Goal: Navigation & Orientation: Find specific page/section

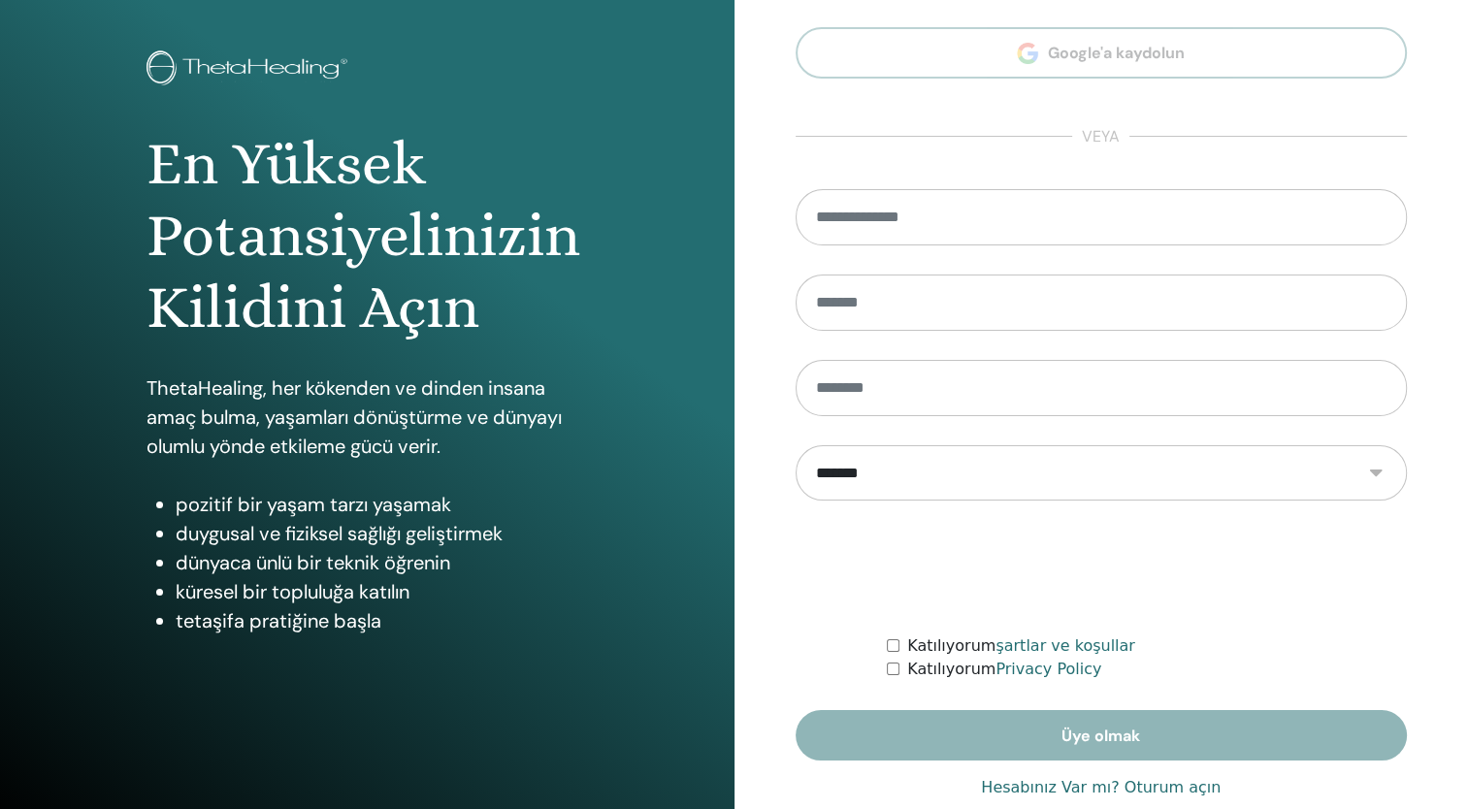
scroll to position [121, 0]
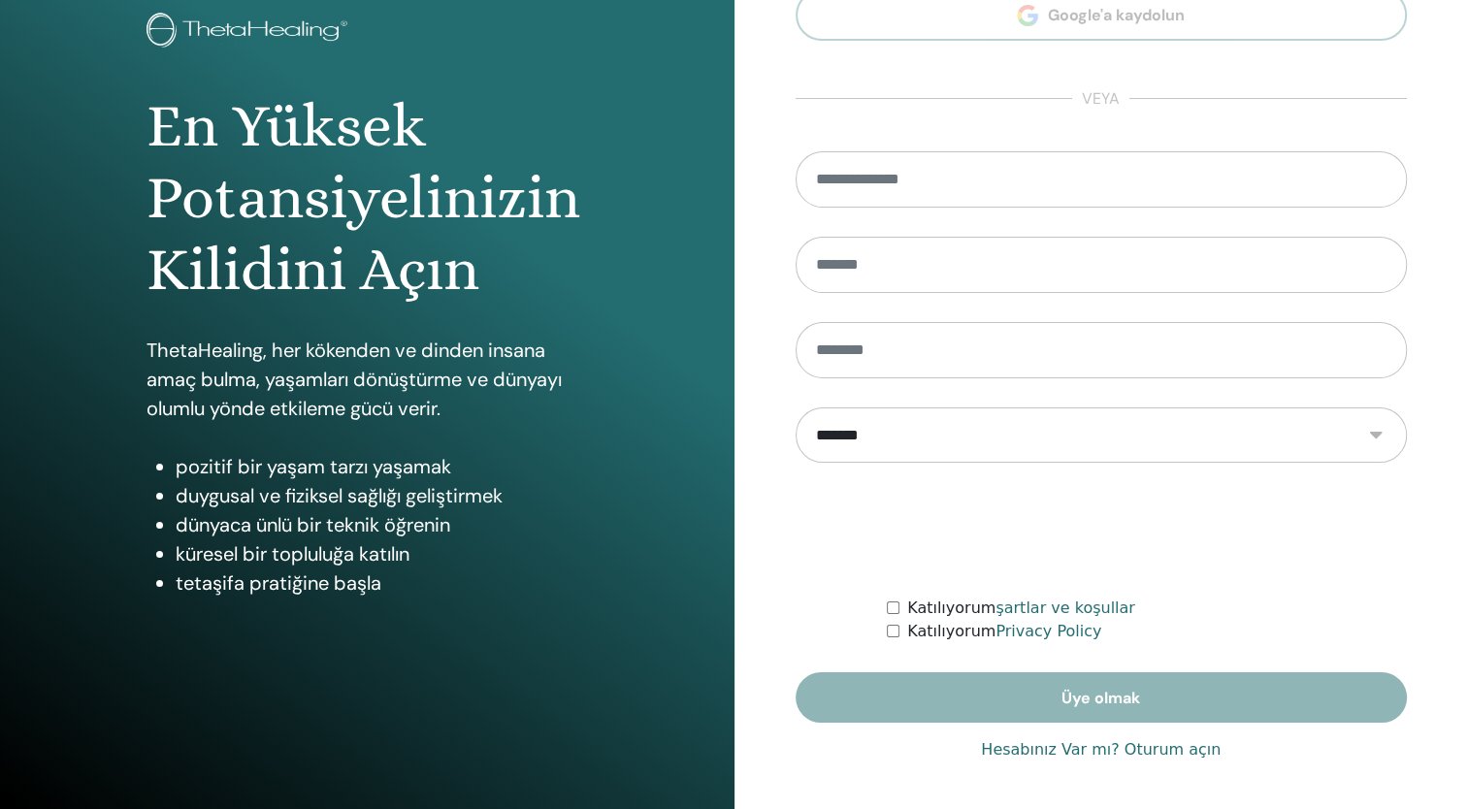
type input "**********"
click at [1145, 748] on link "Hesabınız Var mı? Oturum açın" at bounding box center [1101, 750] width 240 height 23
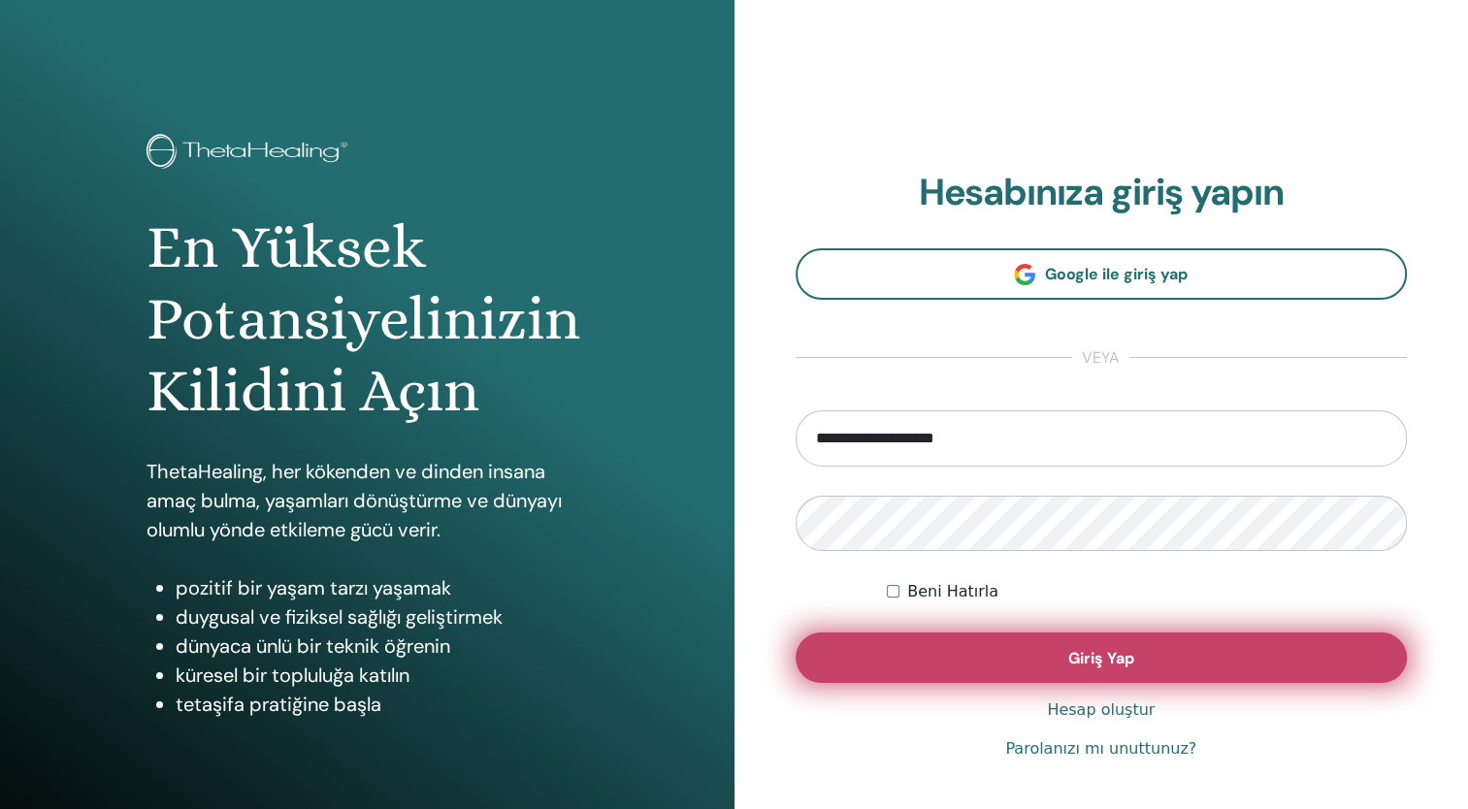
click at [1003, 667] on button "Giriş Yap" at bounding box center [1102, 658] width 612 height 50
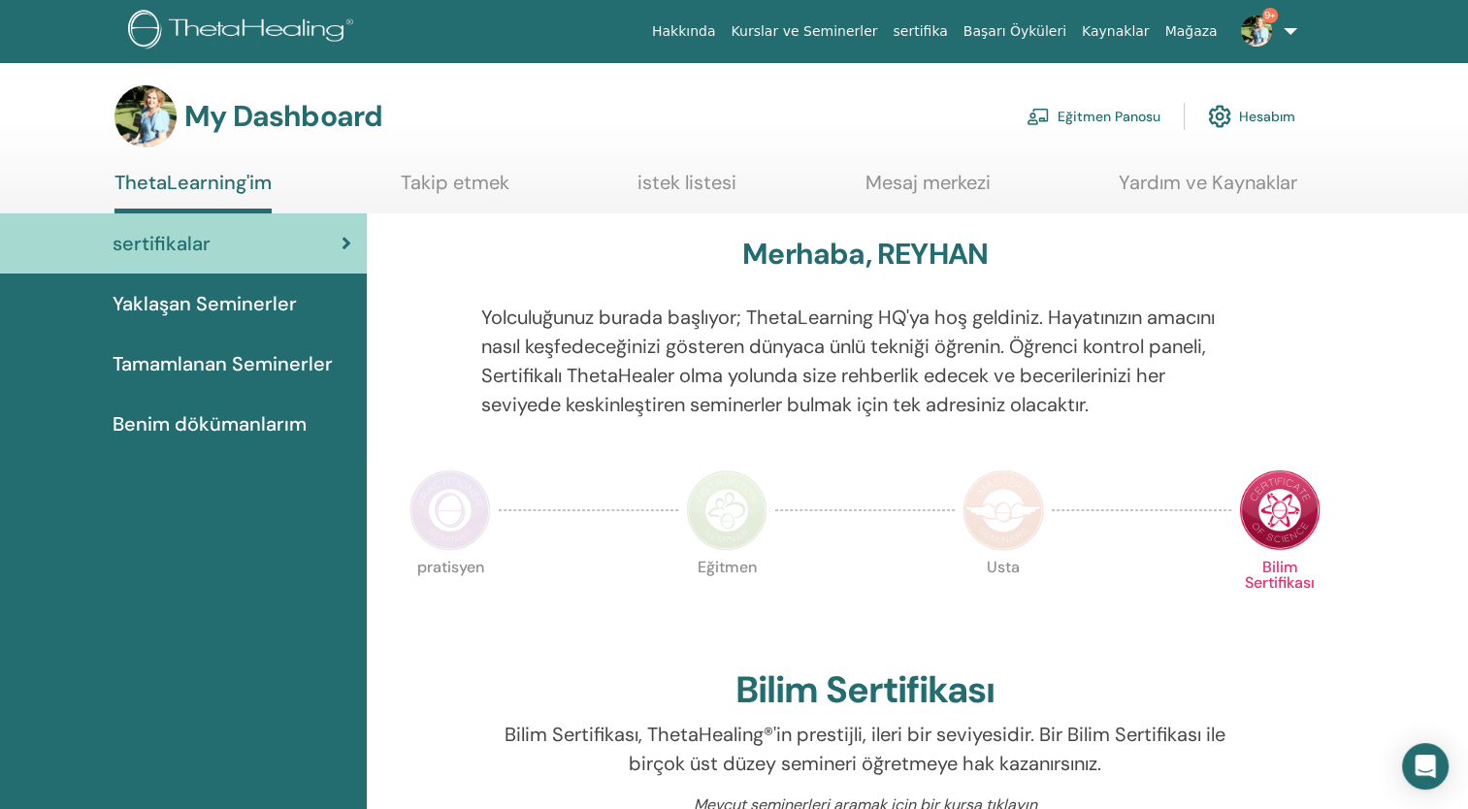
click at [1113, 113] on link "Eğitmen Panosu" at bounding box center [1094, 116] width 134 height 43
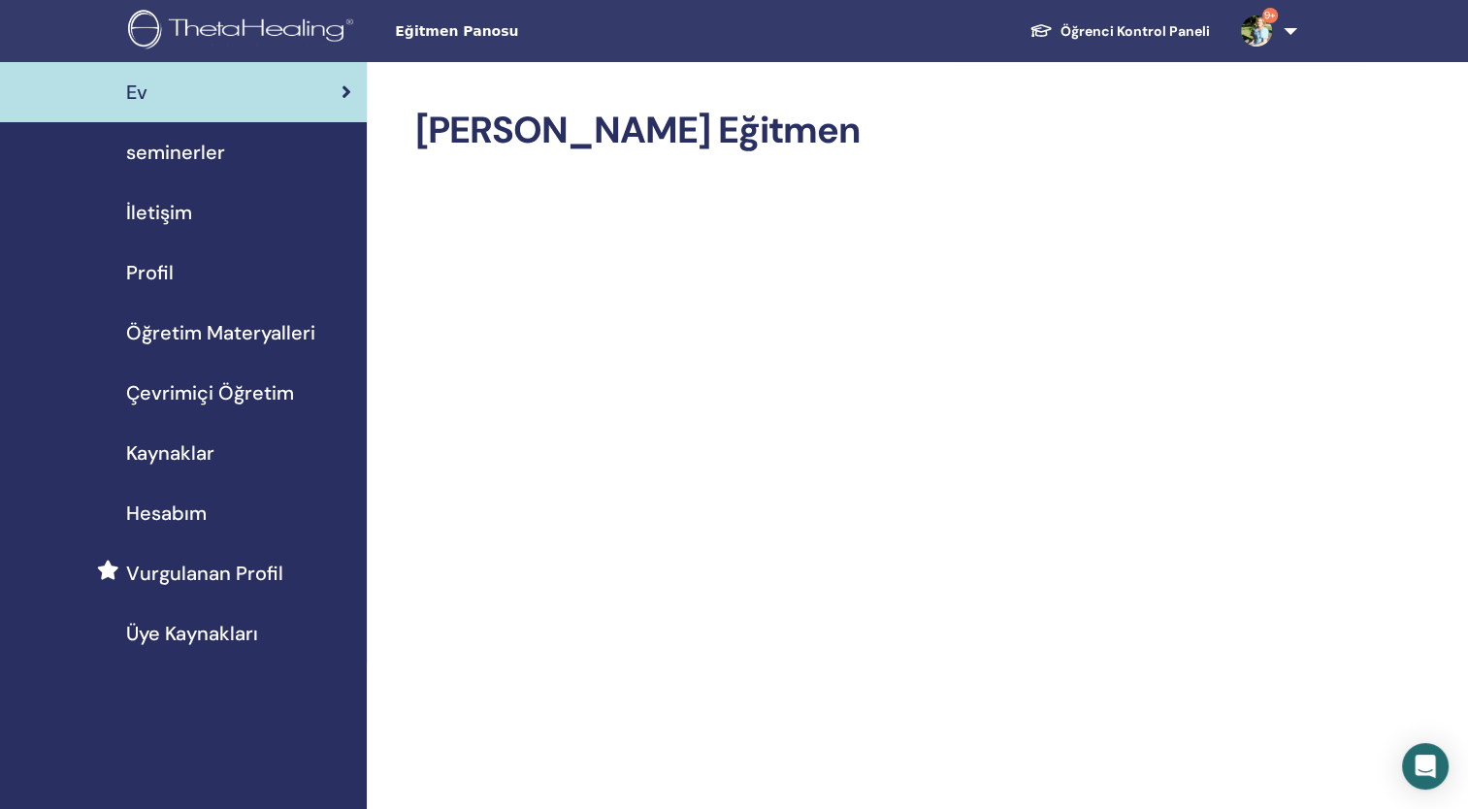
click at [185, 153] on span "seminerler" at bounding box center [175, 152] width 99 height 29
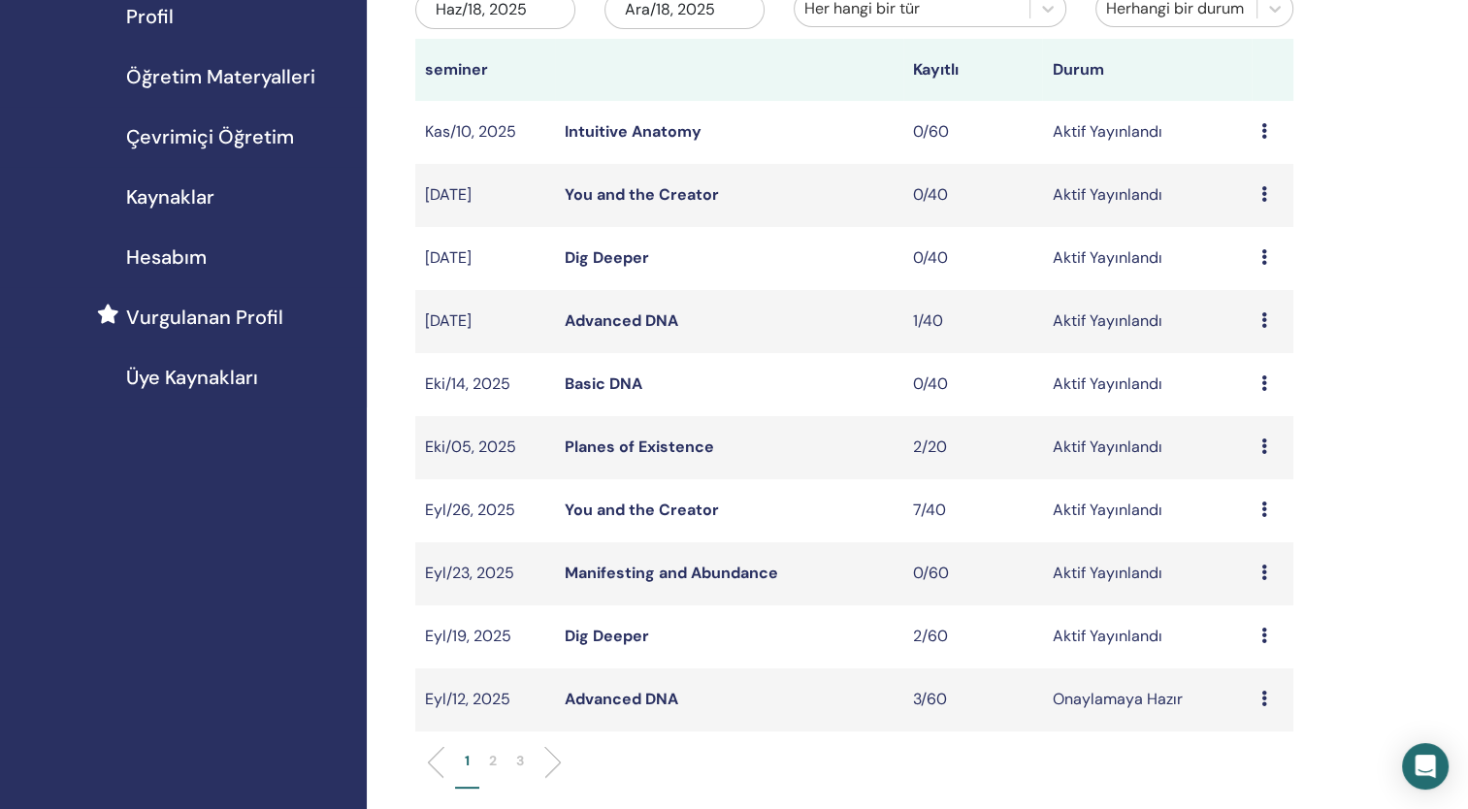
scroll to position [291, 0]
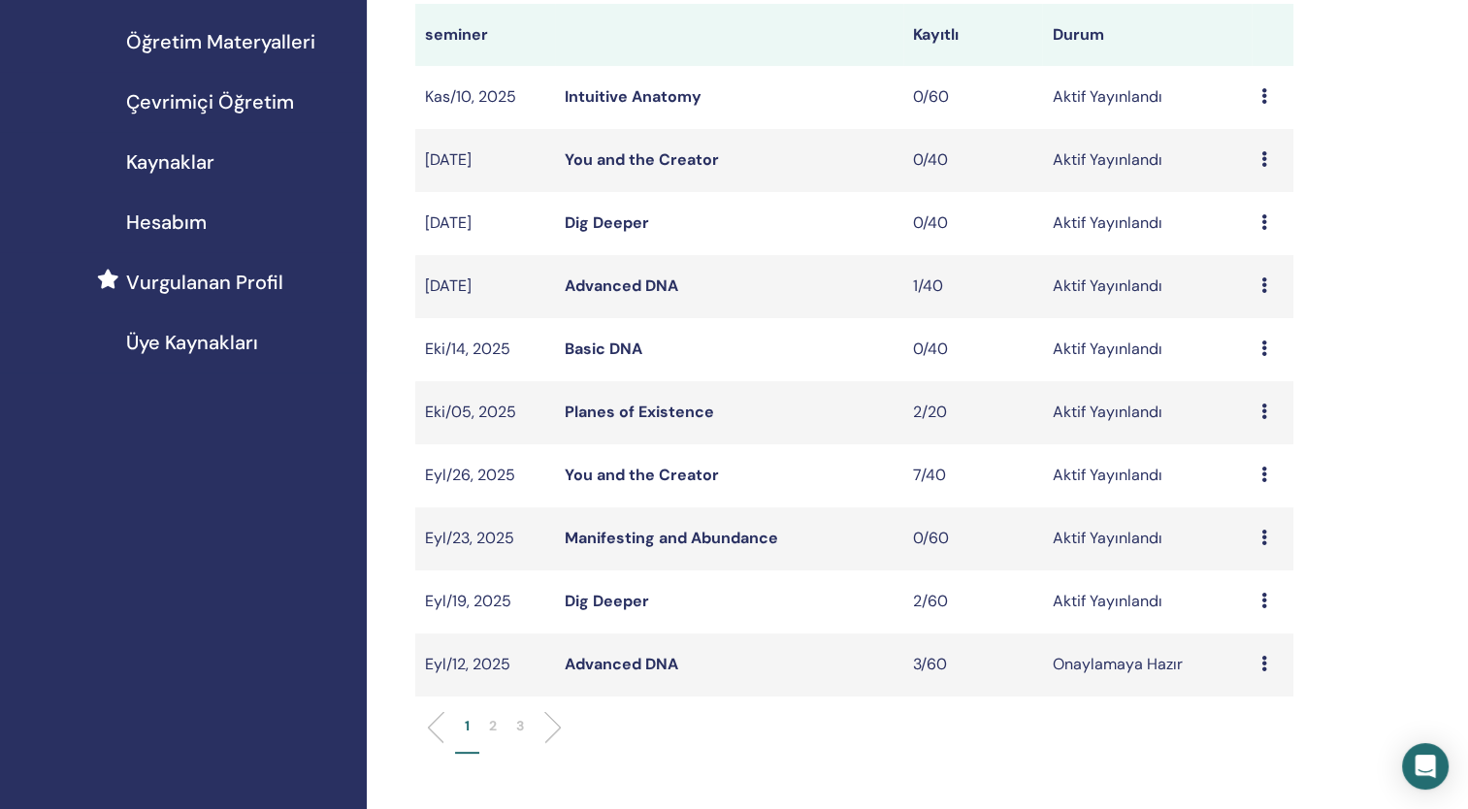
click at [602, 607] on link "Dig Deeper" at bounding box center [607, 601] width 84 height 20
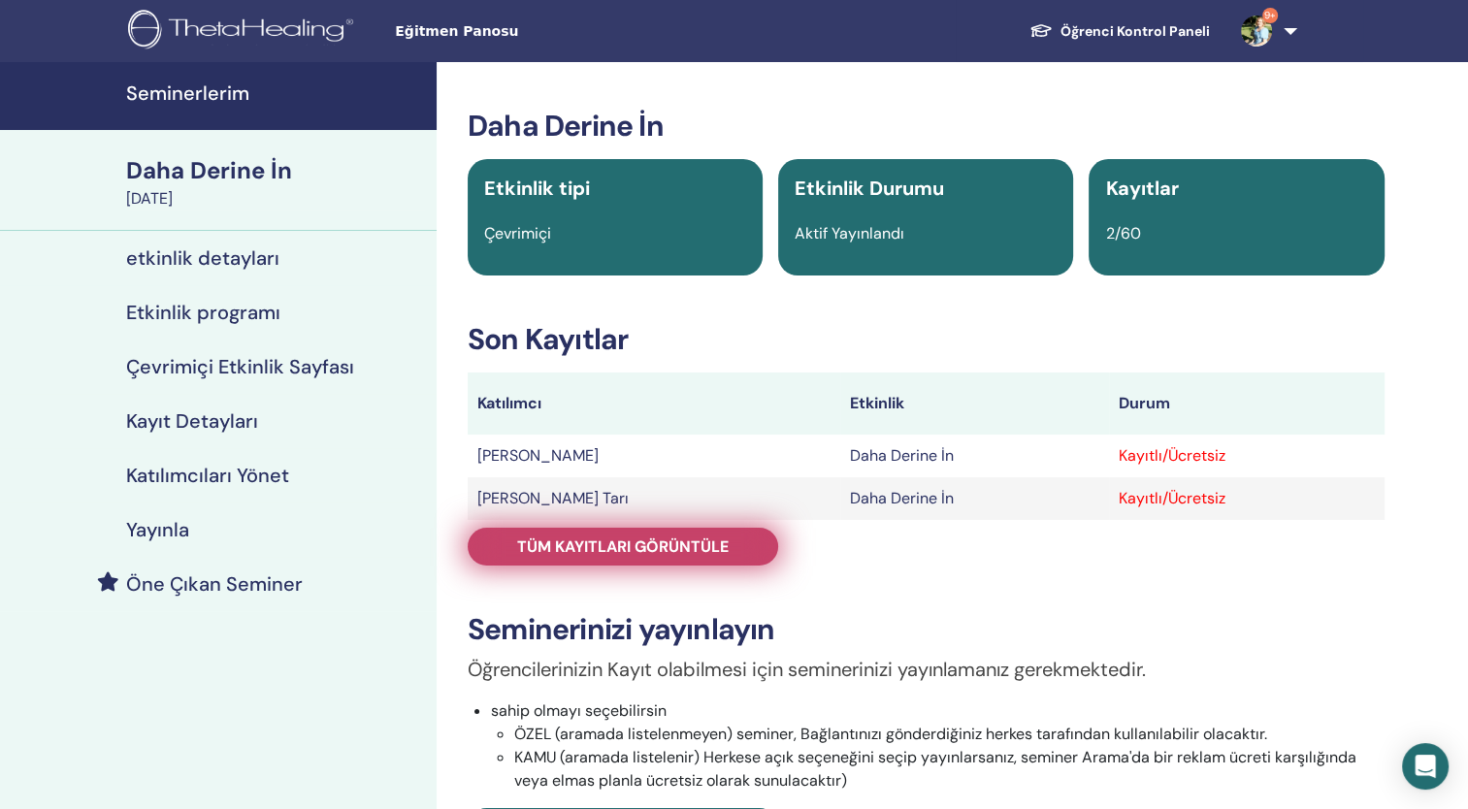
click at [726, 549] on span "Tüm kayıtları görüntüle" at bounding box center [623, 547] width 212 height 20
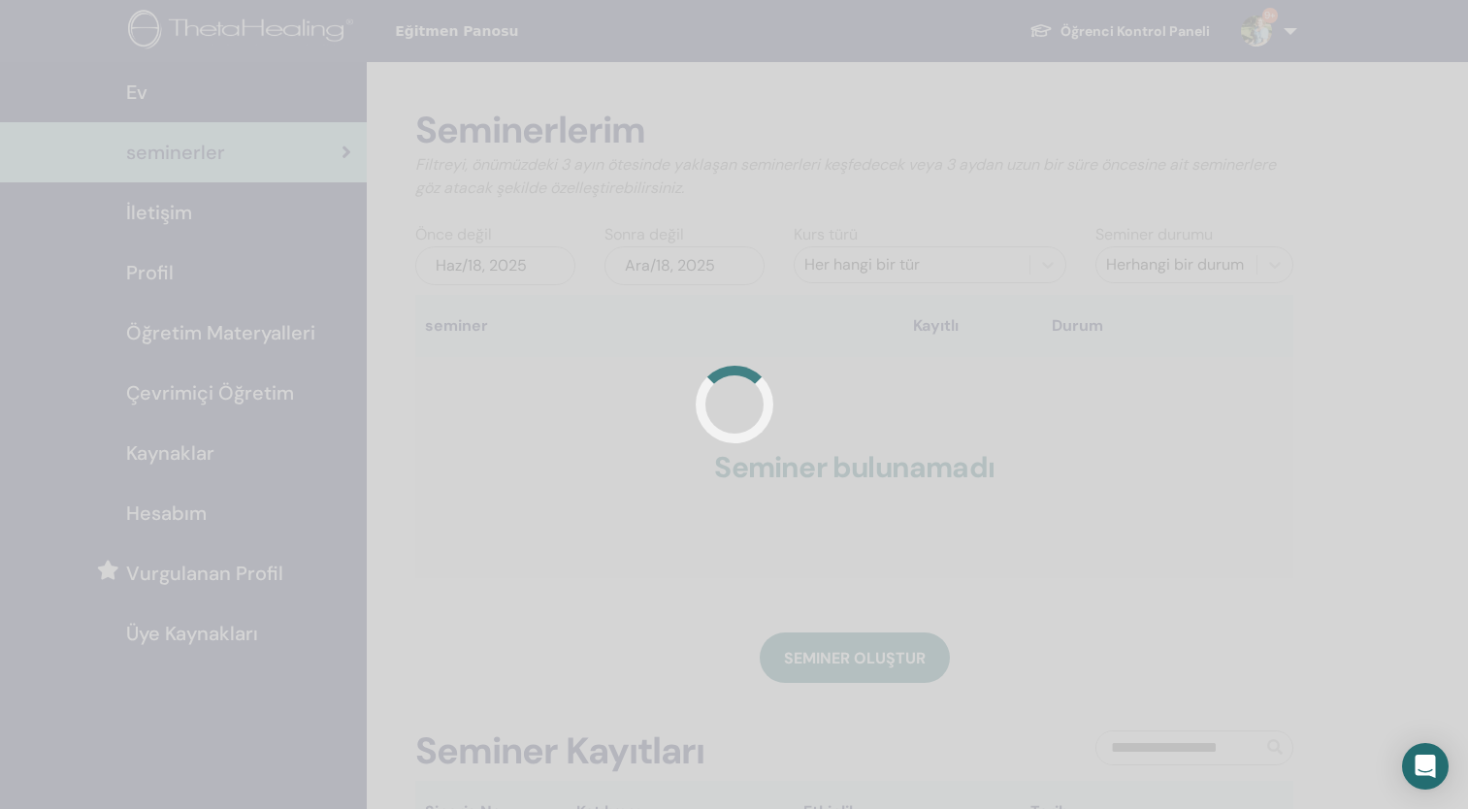
scroll to position [291, 0]
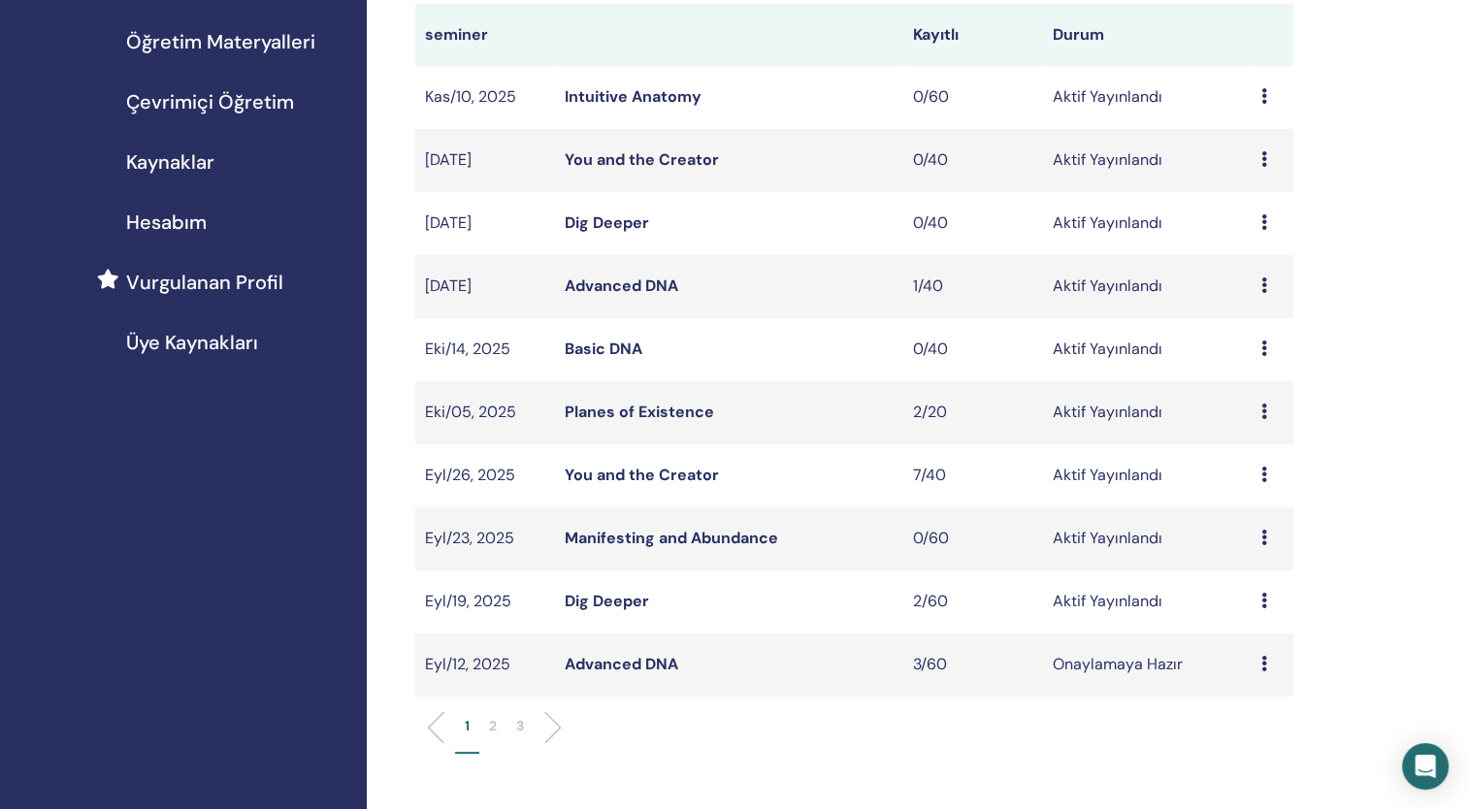
click at [640, 662] on link "Advanced DNA" at bounding box center [622, 664] width 114 height 20
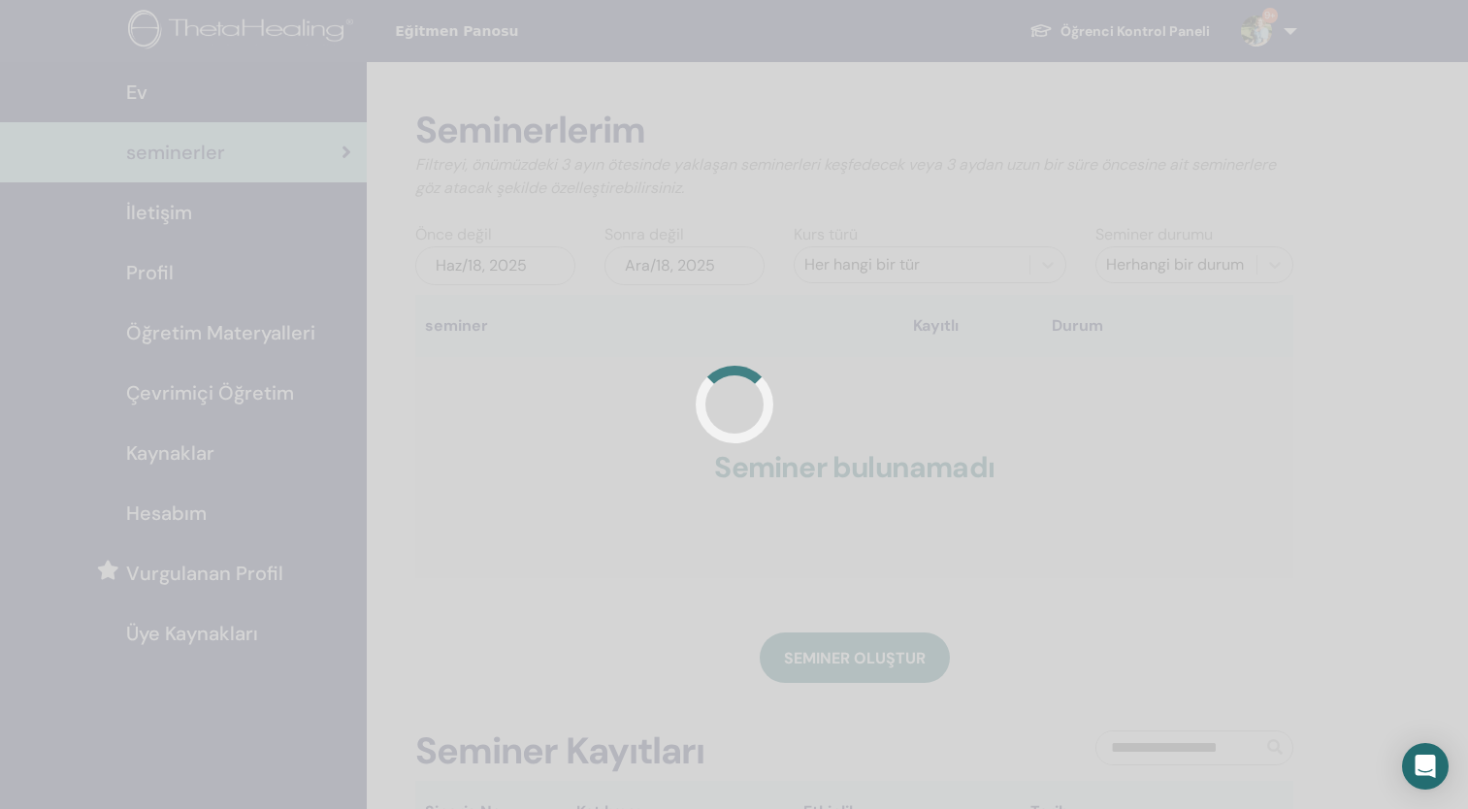
scroll to position [291, 0]
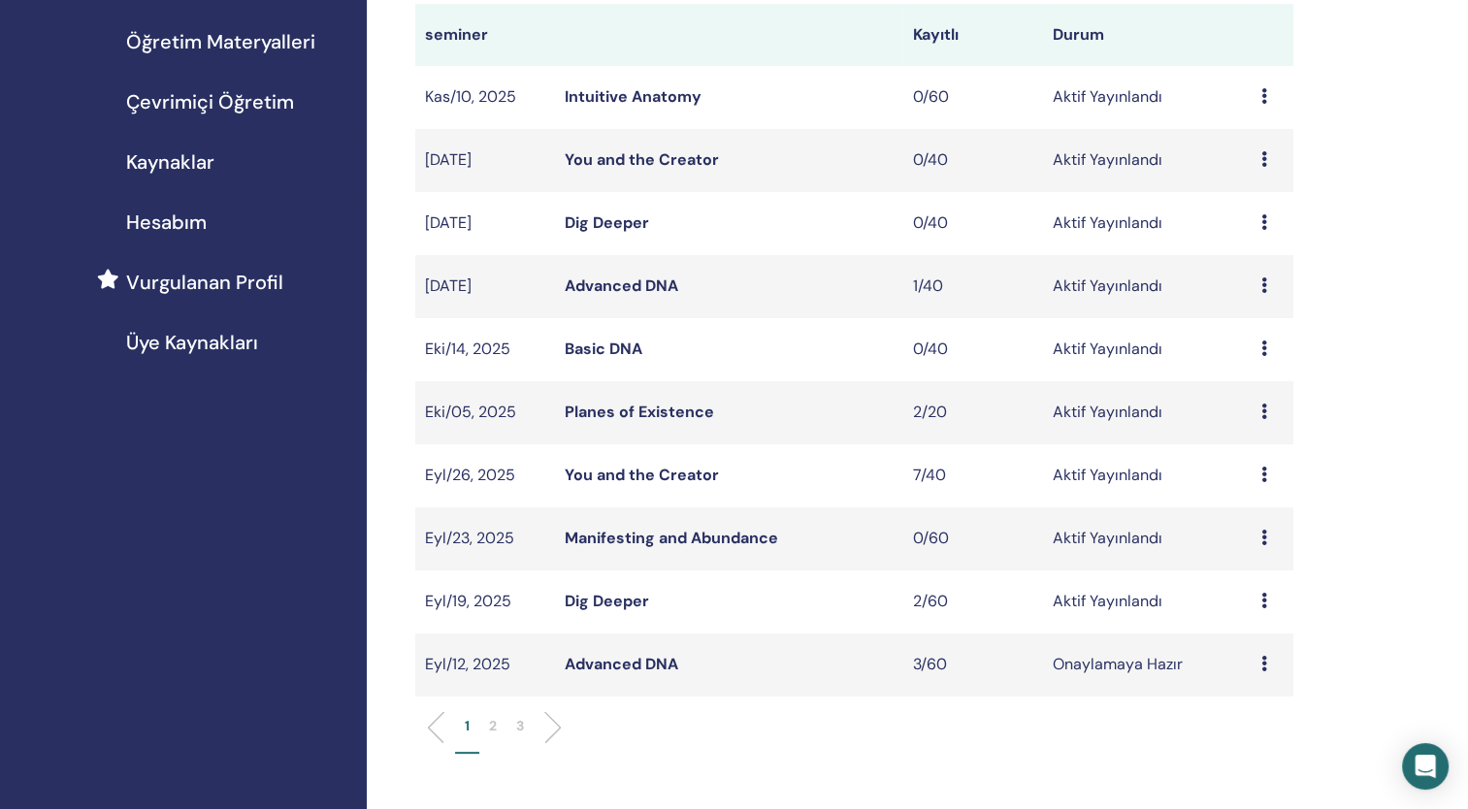
click at [591, 411] on link "Planes of Existence" at bounding box center [639, 412] width 149 height 20
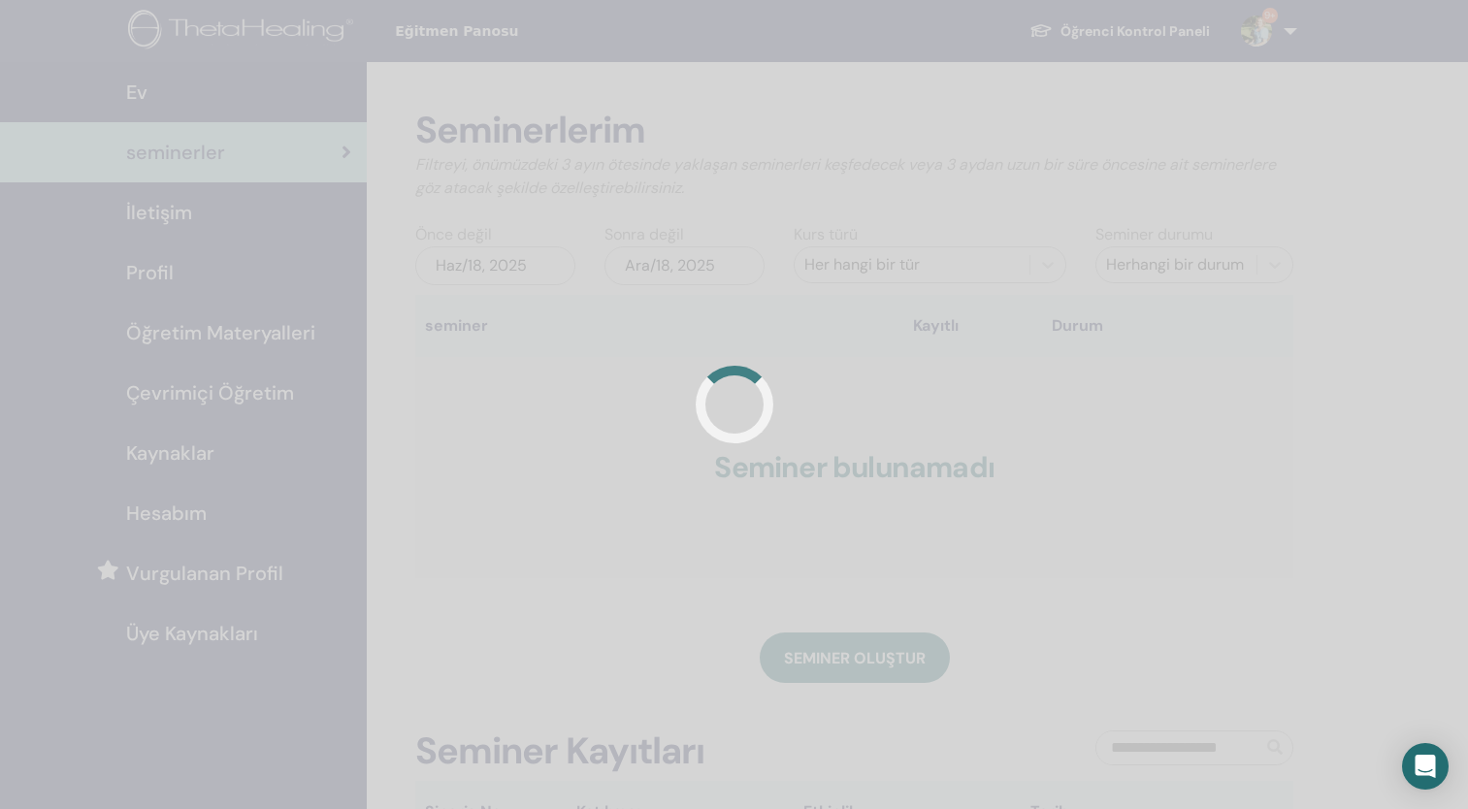
scroll to position [291, 0]
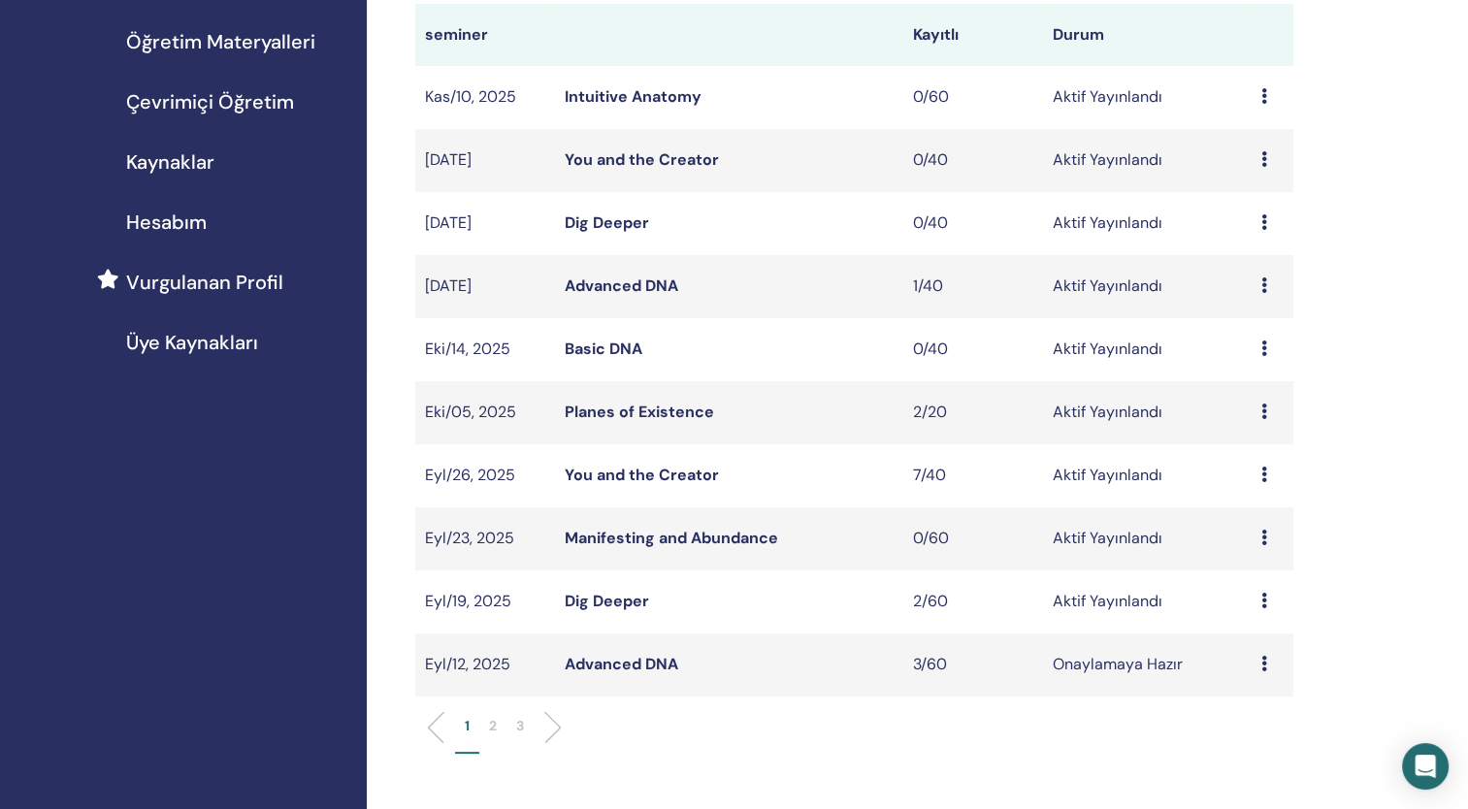
click at [648, 282] on link "Advanced DNA" at bounding box center [622, 286] width 114 height 20
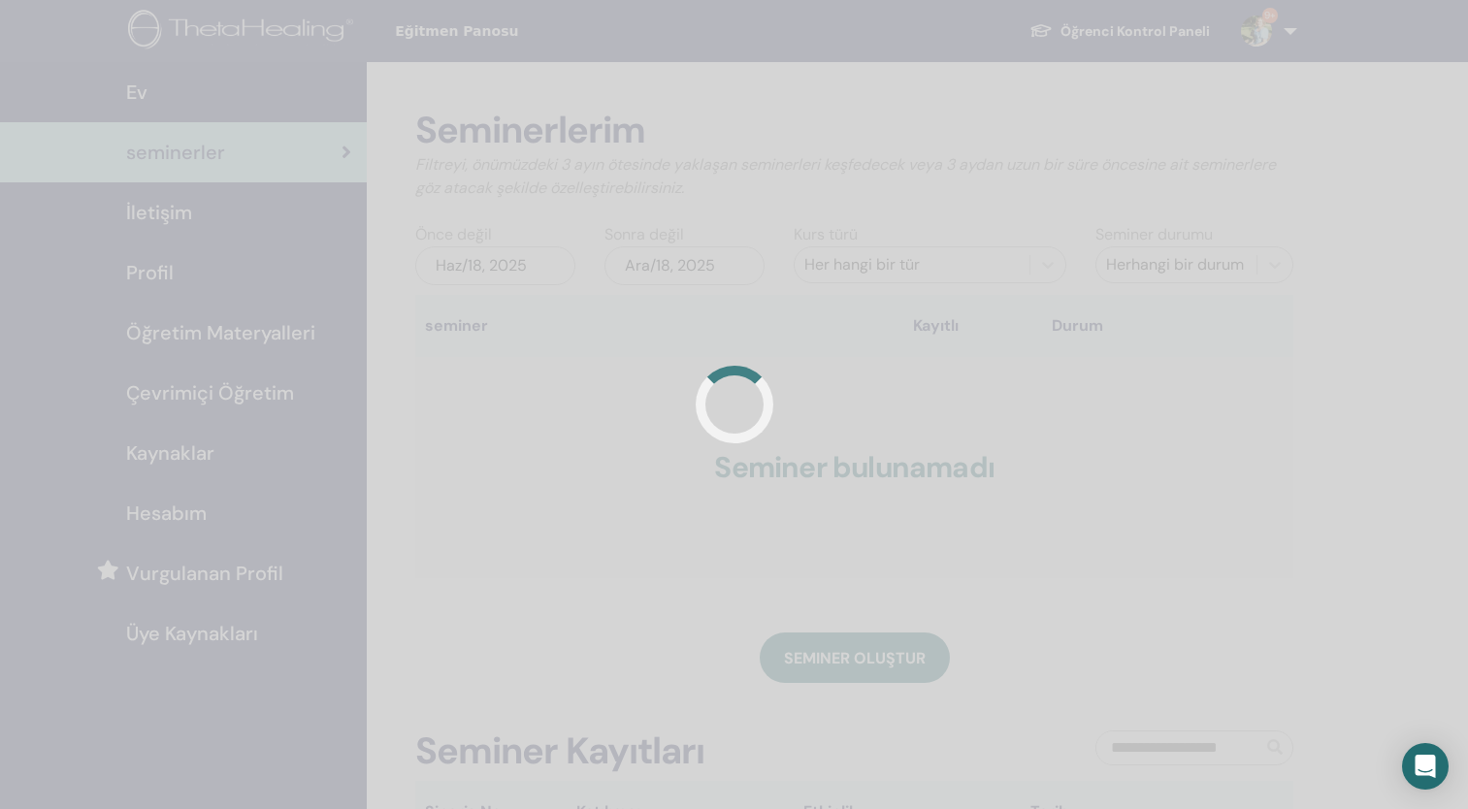
scroll to position [291, 0]
